Goal: Obtain resource: Download file/media

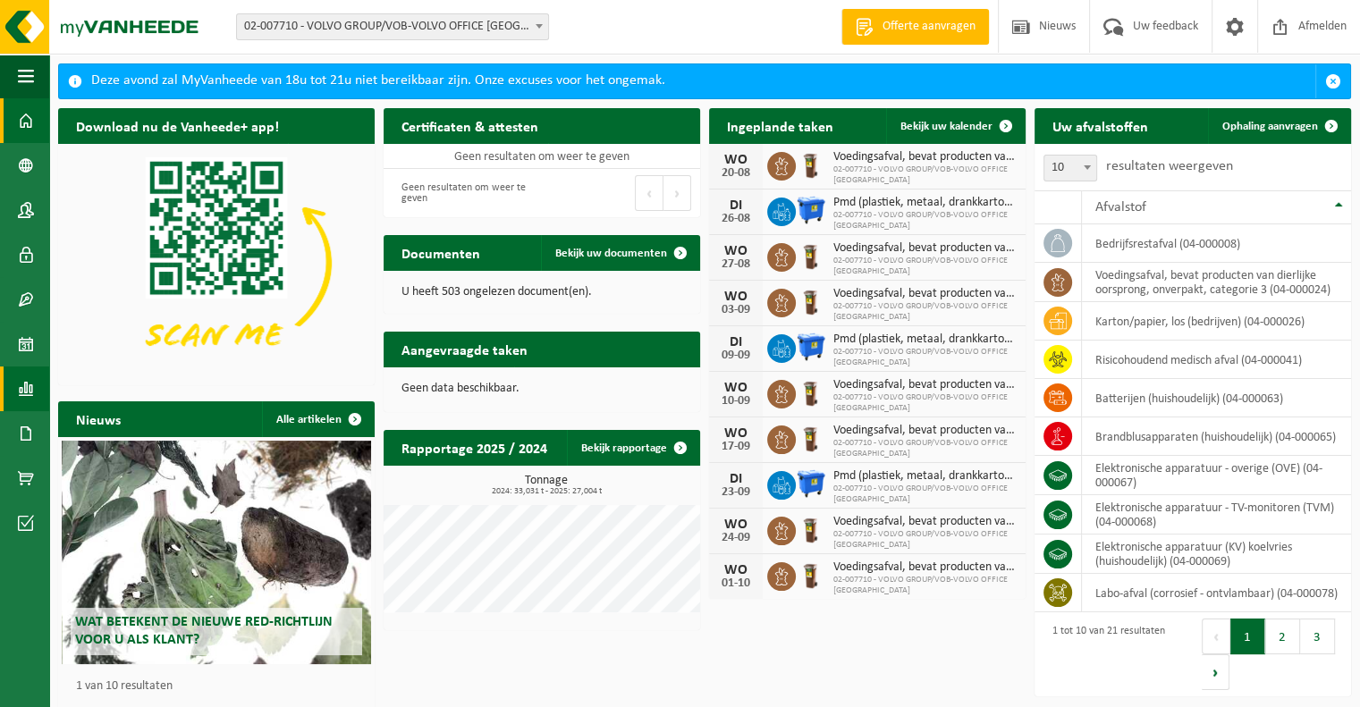
click at [22, 393] on span at bounding box center [26, 389] width 16 height 45
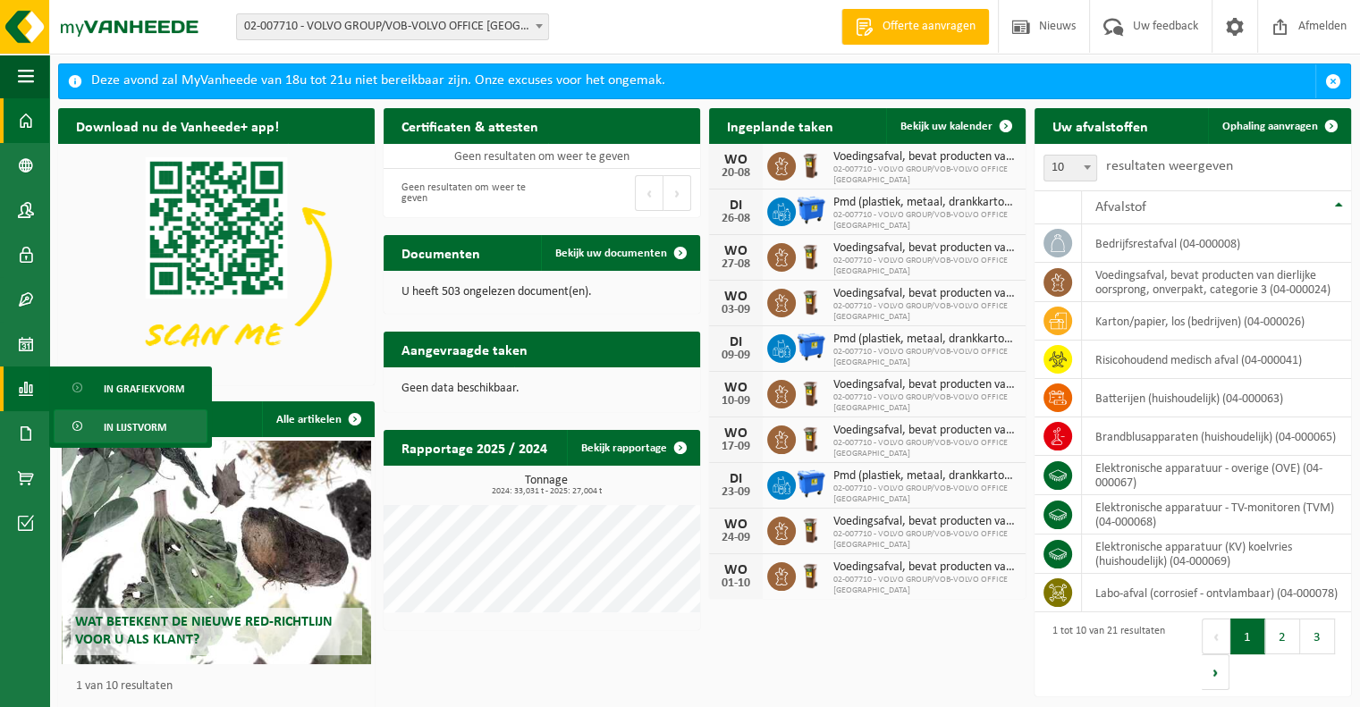
click at [134, 419] on span "In lijstvorm" at bounding box center [135, 428] width 63 height 34
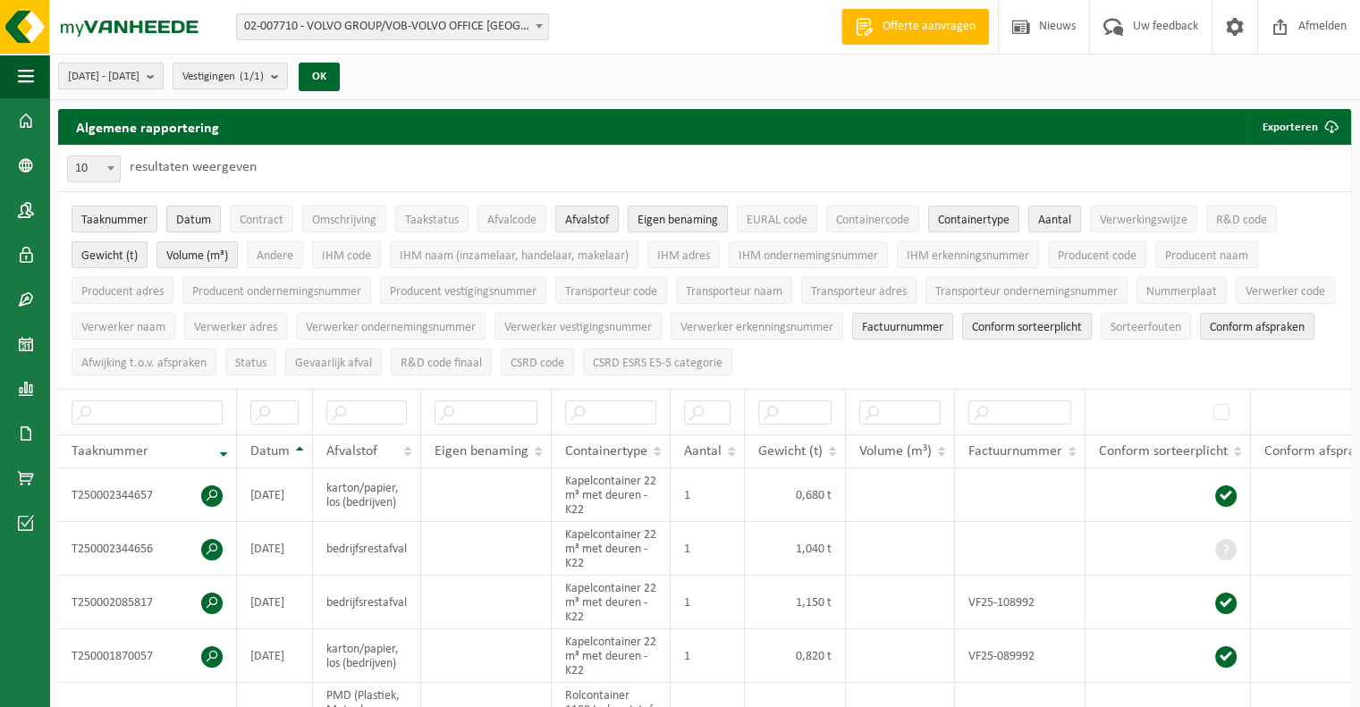
click at [140, 73] on span "2025-03-01 - 2025-08-19" at bounding box center [104, 76] width 72 height 27
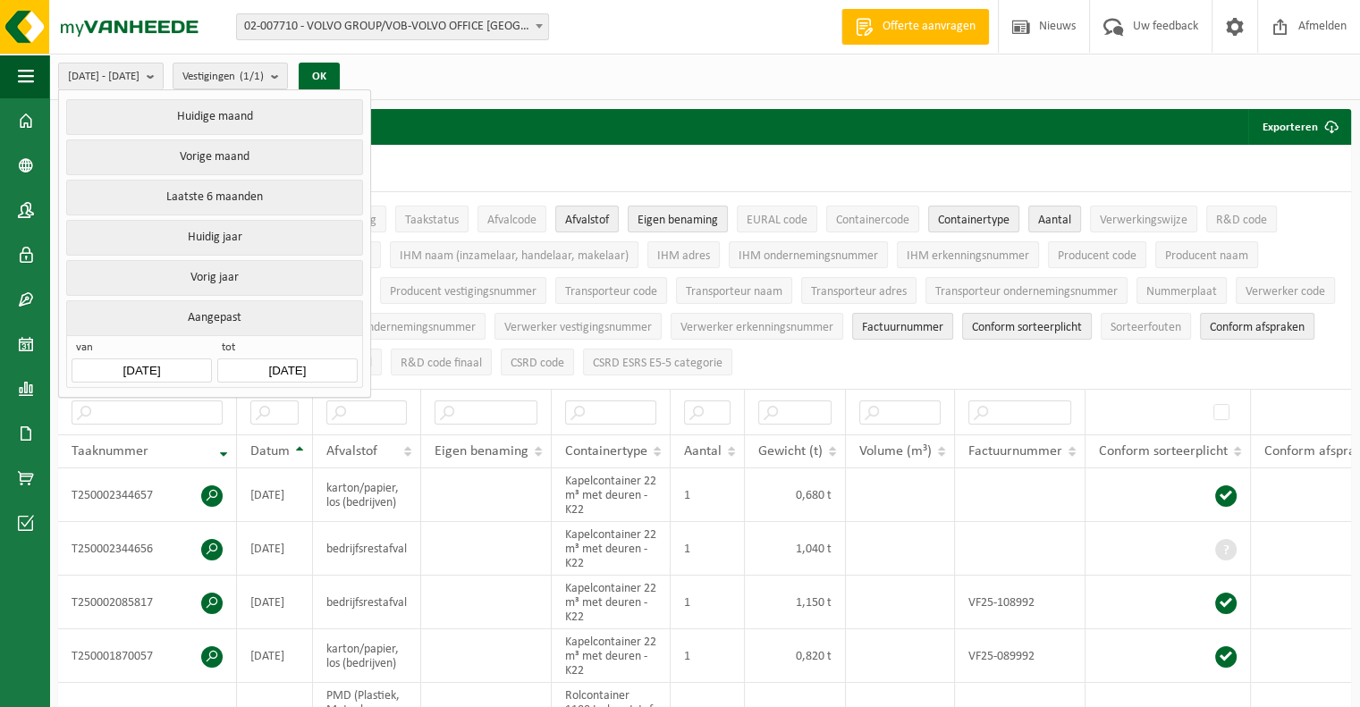
click at [190, 359] on input "2025-03-01" at bounding box center [142, 371] width 140 height 24
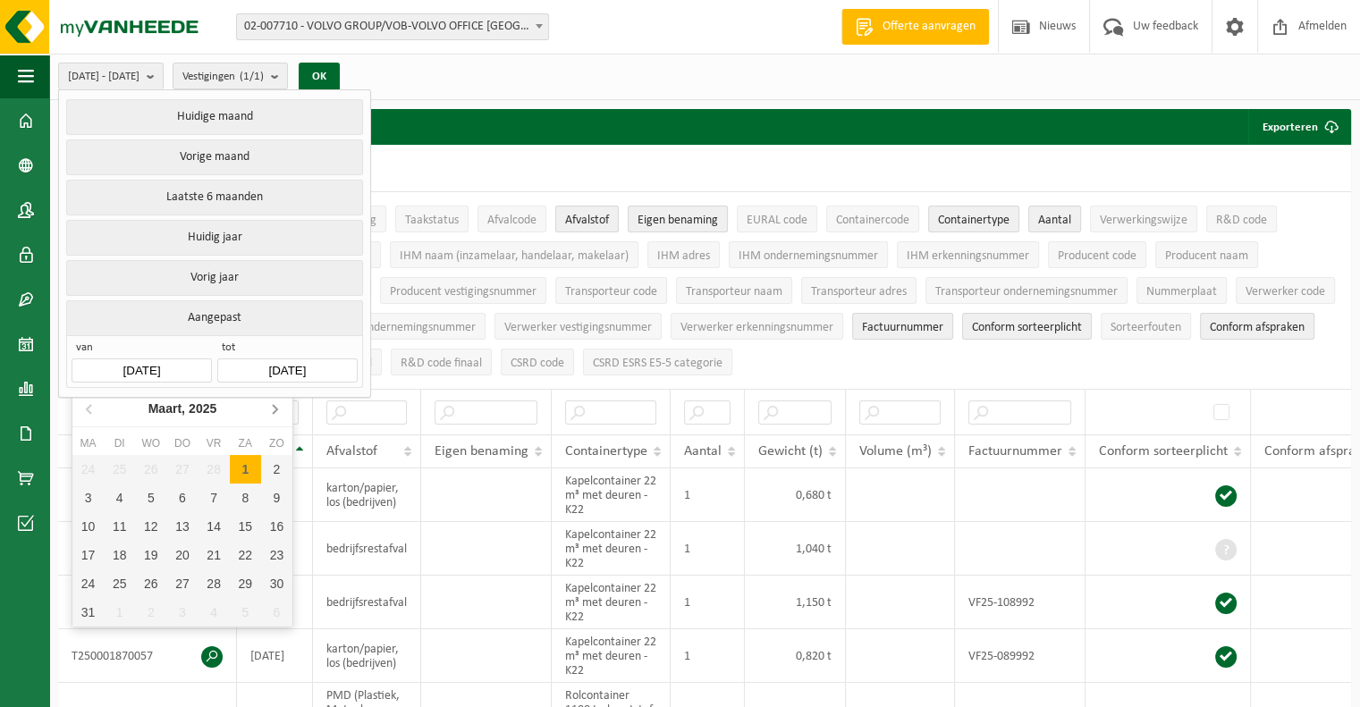
click at [275, 407] on icon at bounding box center [275, 409] width 4 height 9
click at [106, 456] on div "1" at bounding box center [119, 469] width 31 height 29
type input "2025-04-01"
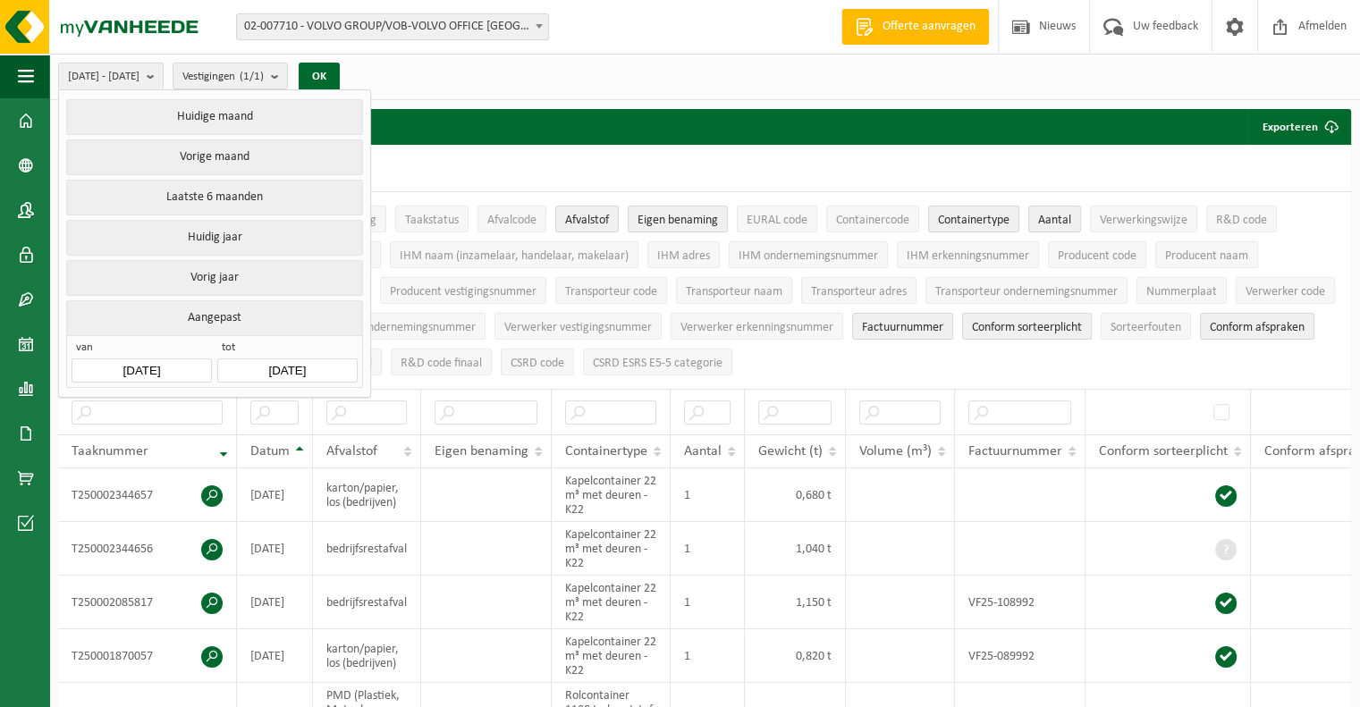
click at [326, 359] on input "2025-08-19" at bounding box center [287, 371] width 140 height 24
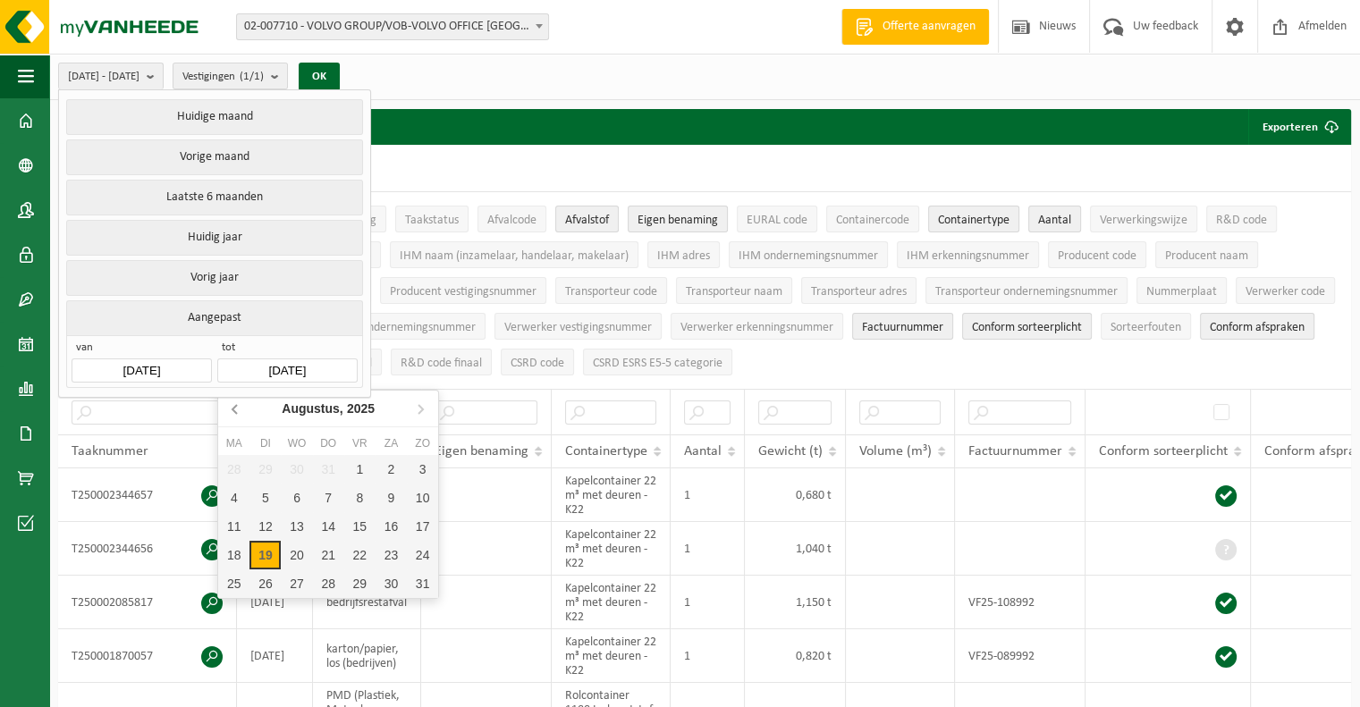
click at [235, 413] on icon at bounding box center [236, 408] width 29 height 29
click at [239, 605] on div "30" at bounding box center [233, 612] width 31 height 29
type input "2025-06-30"
type input "2025-04-01"
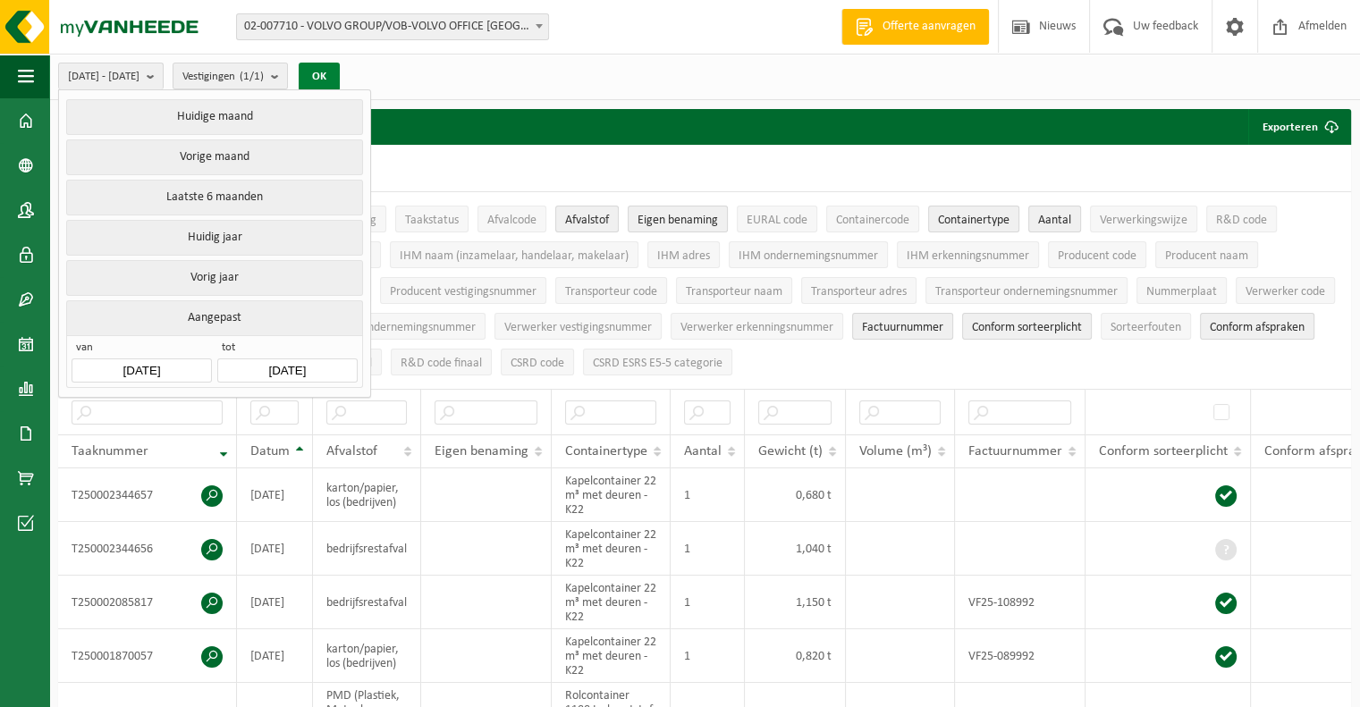
click at [340, 72] on button "OK" at bounding box center [319, 77] width 41 height 29
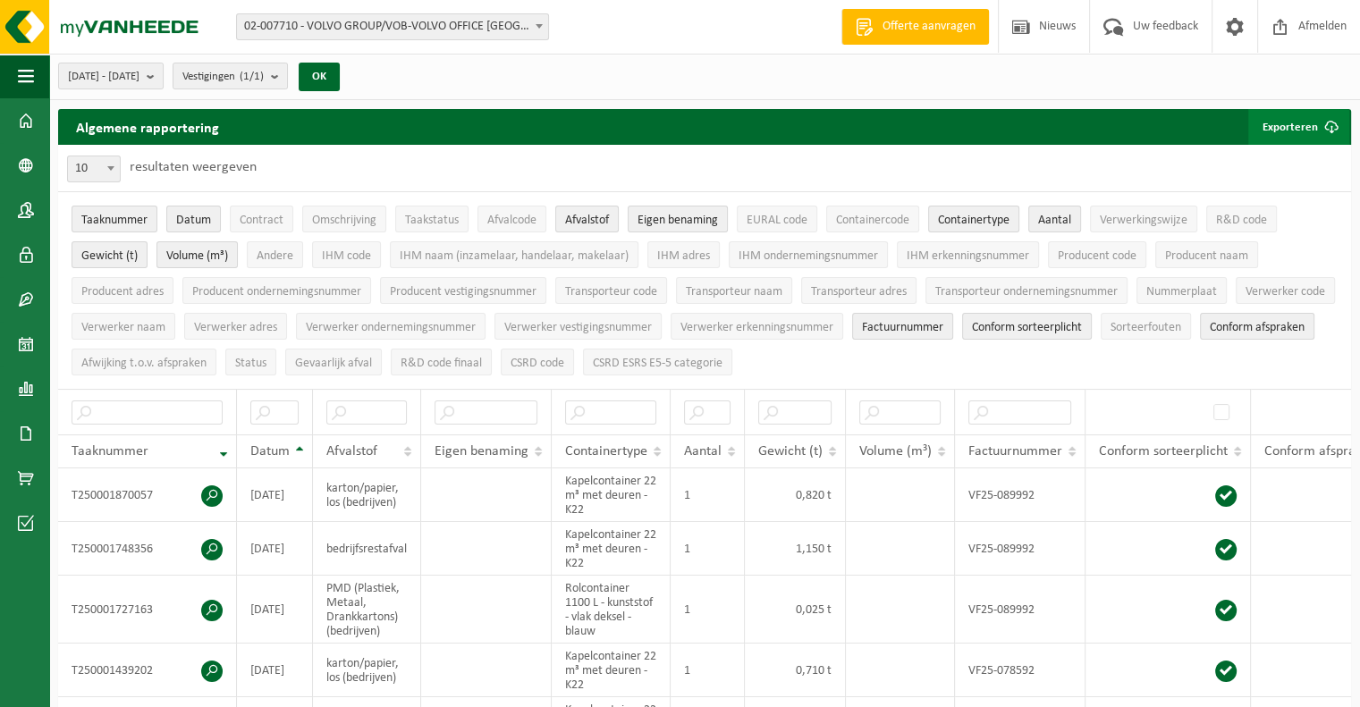
click at [1309, 126] on button "Exporteren" at bounding box center [1298, 127] width 101 height 36
